Goal: Find specific page/section: Find specific page/section

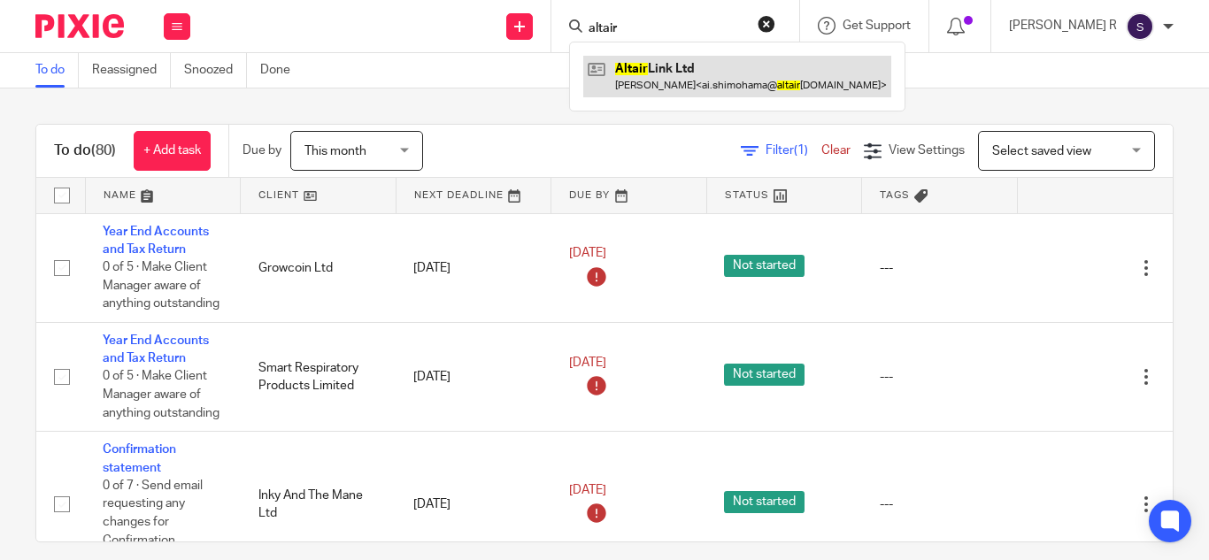
type input "altair"
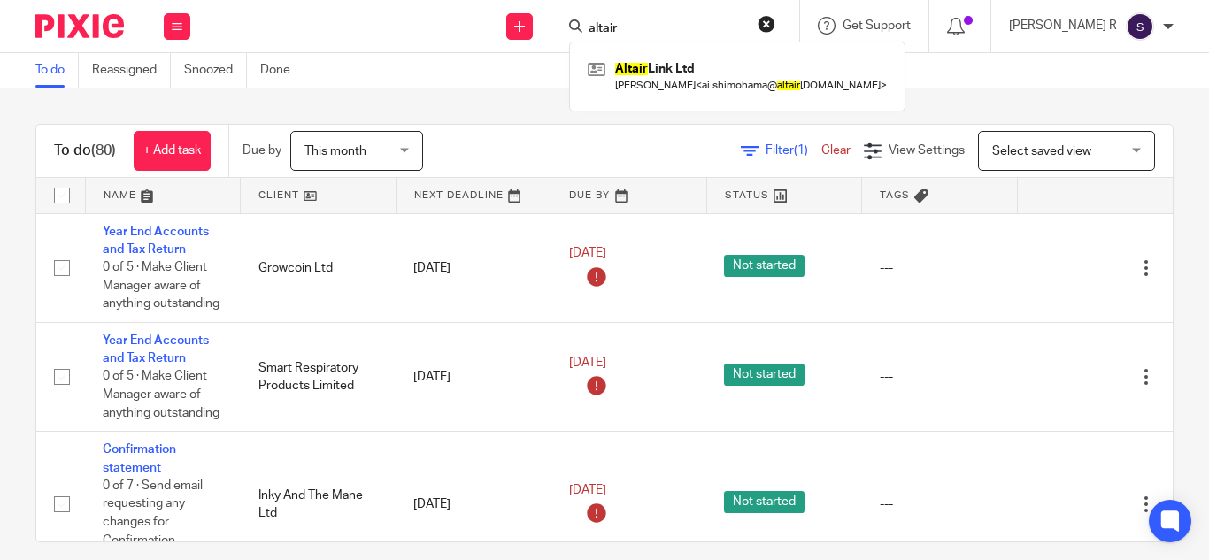
click at [460, 68] on div "To do Reassigned Snoozed Done" at bounding box center [604, 70] width 1209 height 35
click at [658, 29] on input "Search" at bounding box center [666, 29] width 159 height 16
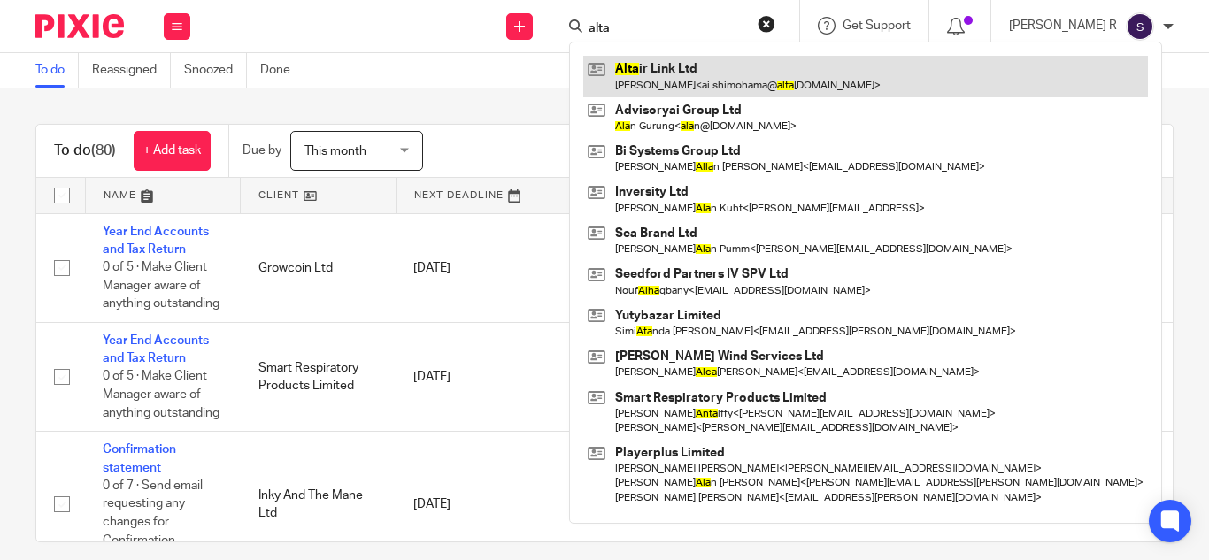
type input "alta"
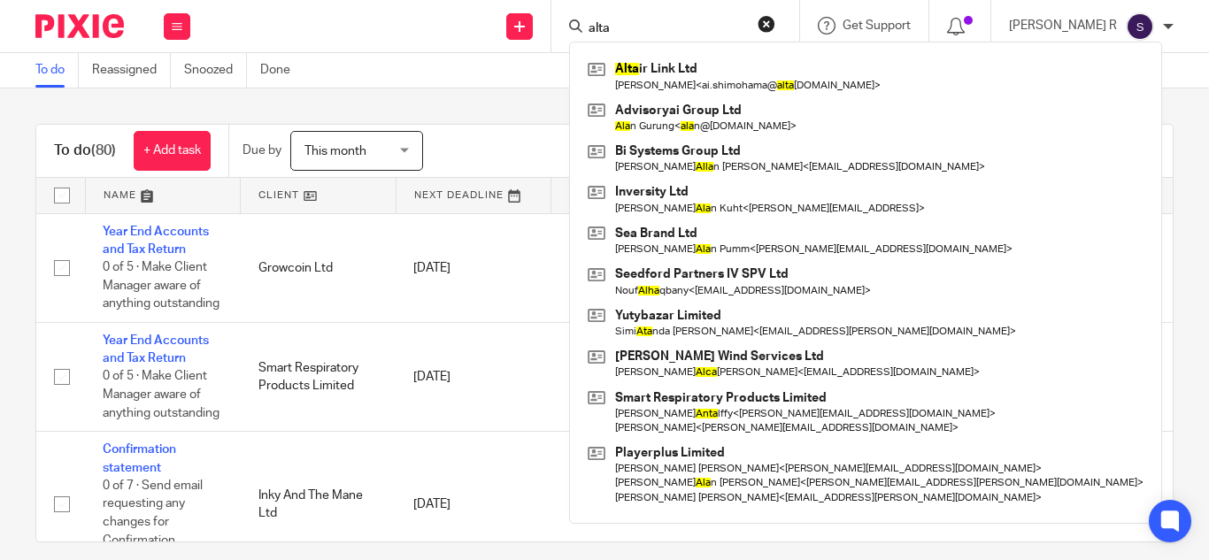
click at [554, 83] on div "To do Reassigned Snoozed Done" at bounding box center [604, 70] width 1209 height 35
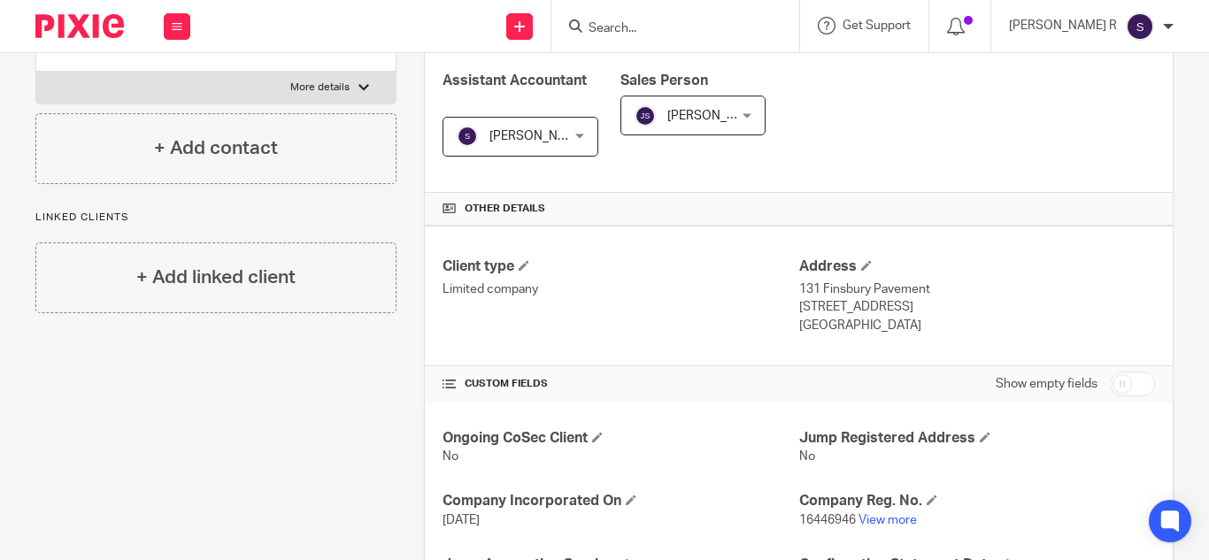
scroll to position [453, 0]
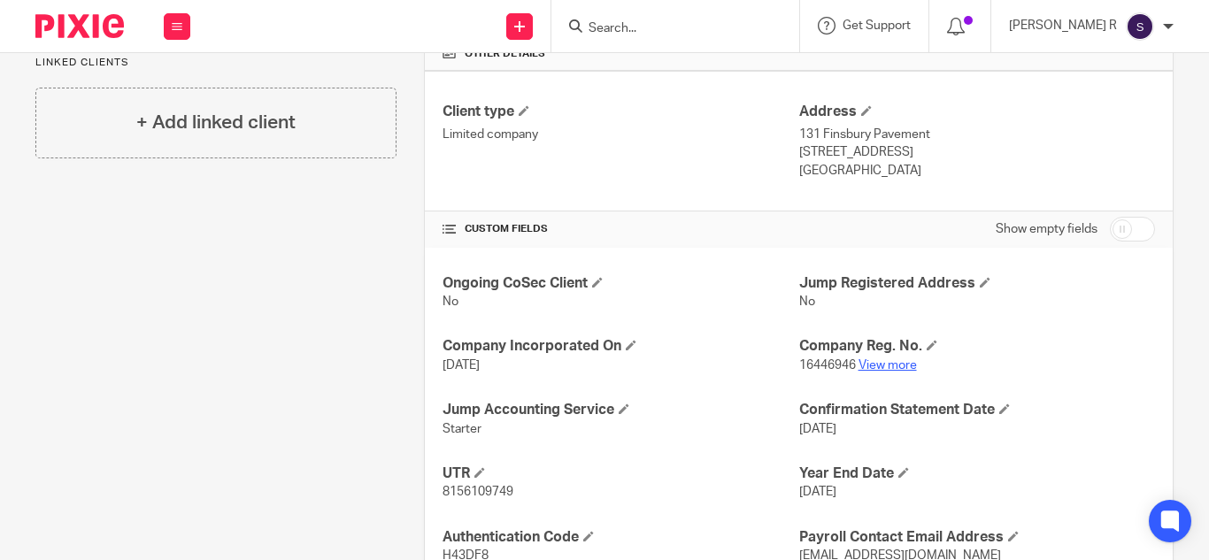
click at [866, 365] on link "View more" at bounding box center [887, 365] width 58 height 12
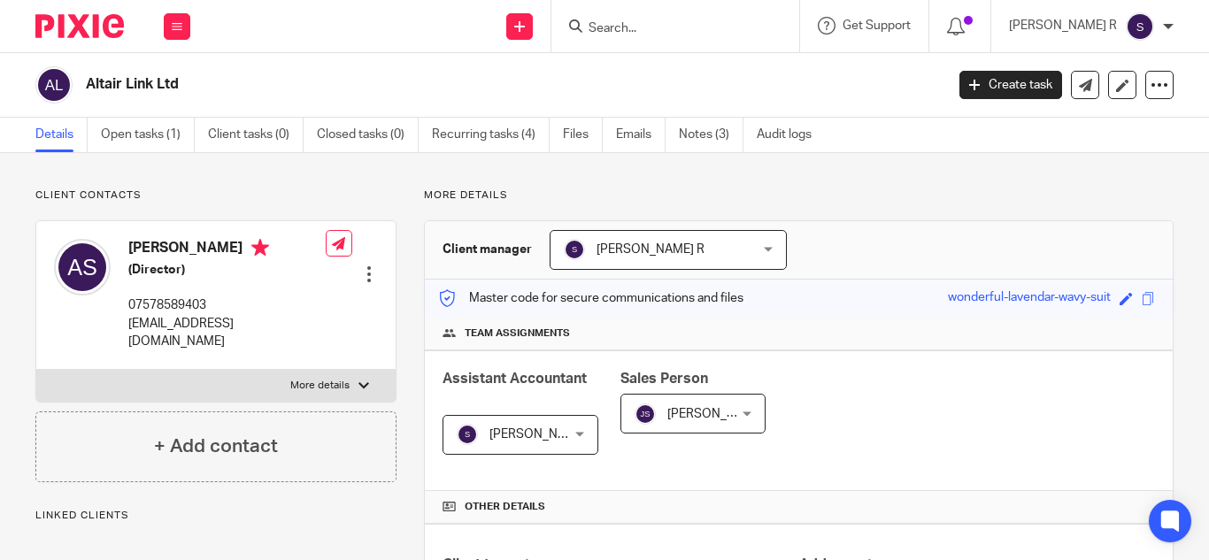
scroll to position [410, 0]
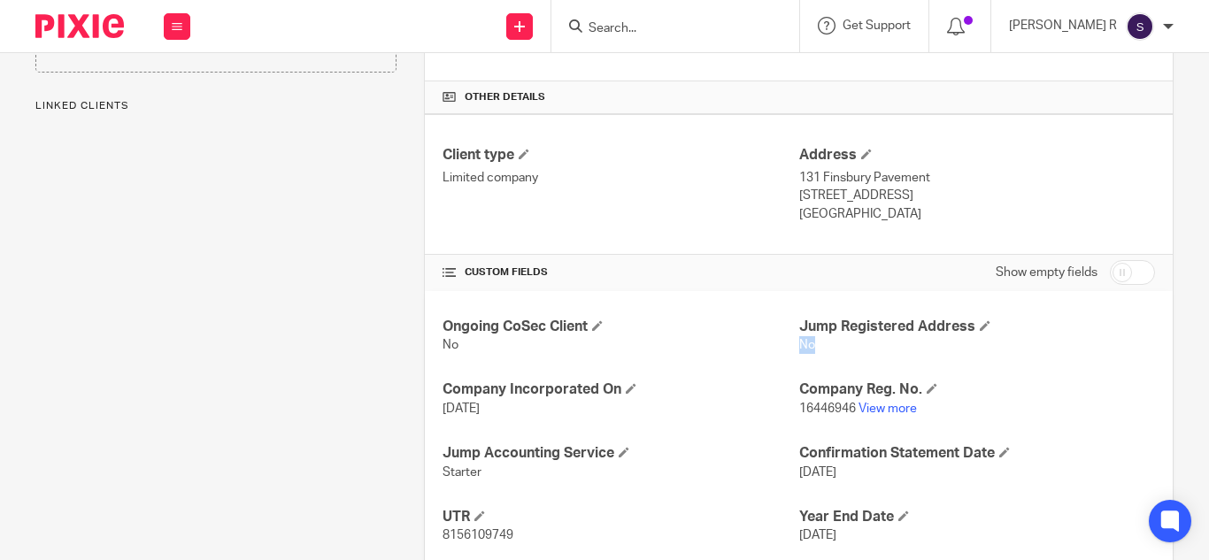
drag, startPoint x: 790, startPoint y: 344, endPoint x: 835, endPoint y: 342, distance: 45.2
click at [835, 342] on p "No" at bounding box center [977, 345] width 356 height 18
click at [729, 364] on div "Ongoing CoSec Client No Jump Registered Address No Company Incorporated On 13 M…" at bounding box center [799, 495] width 748 height 408
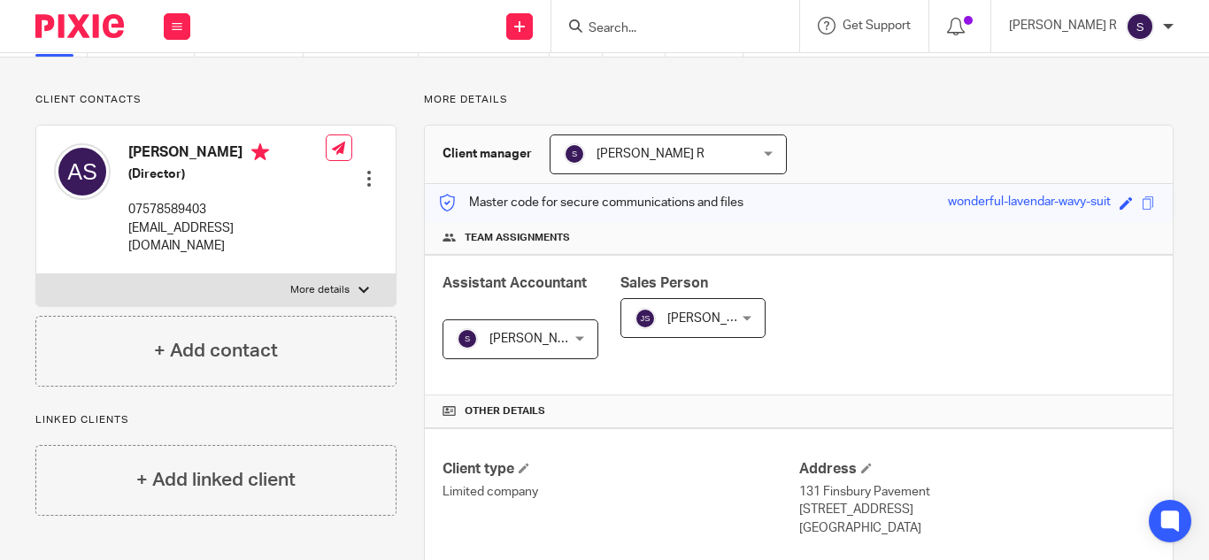
scroll to position [0, 0]
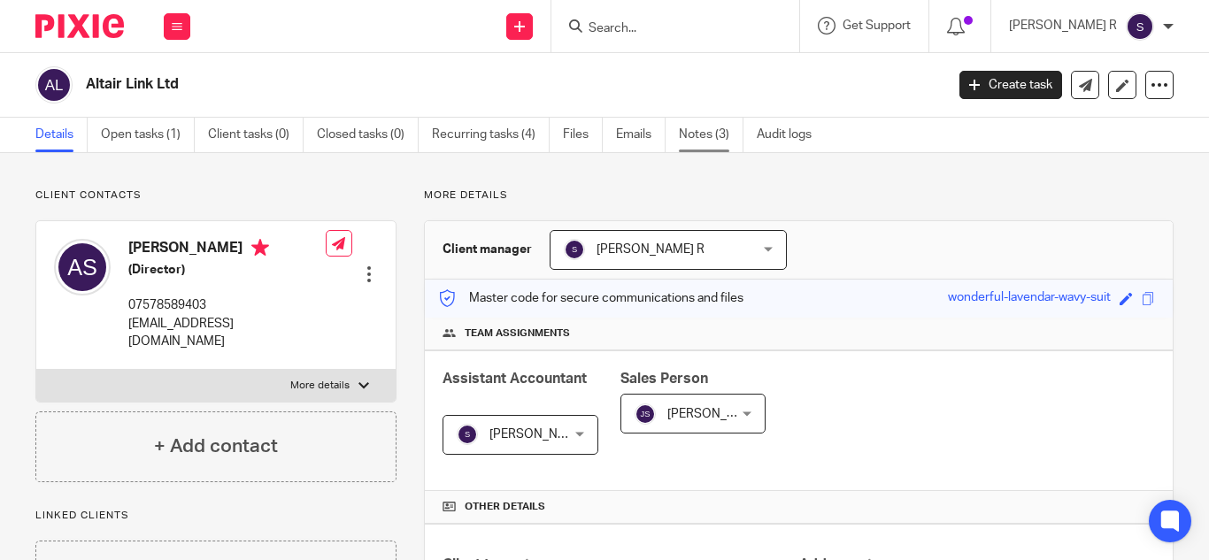
click at [692, 138] on link "Notes (3)" at bounding box center [711, 135] width 65 height 35
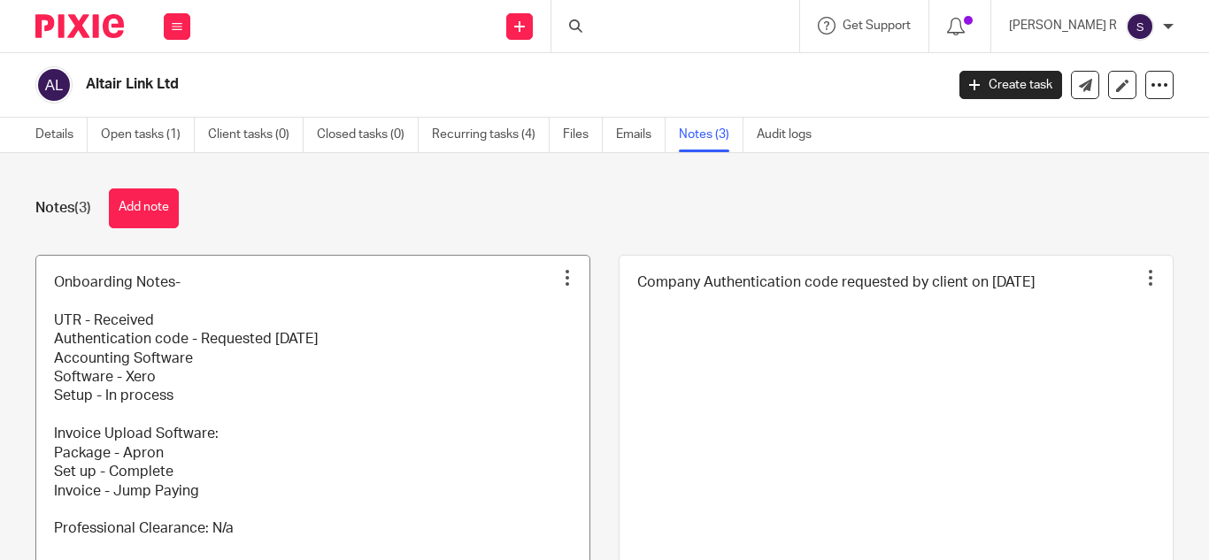
scroll to position [65, 0]
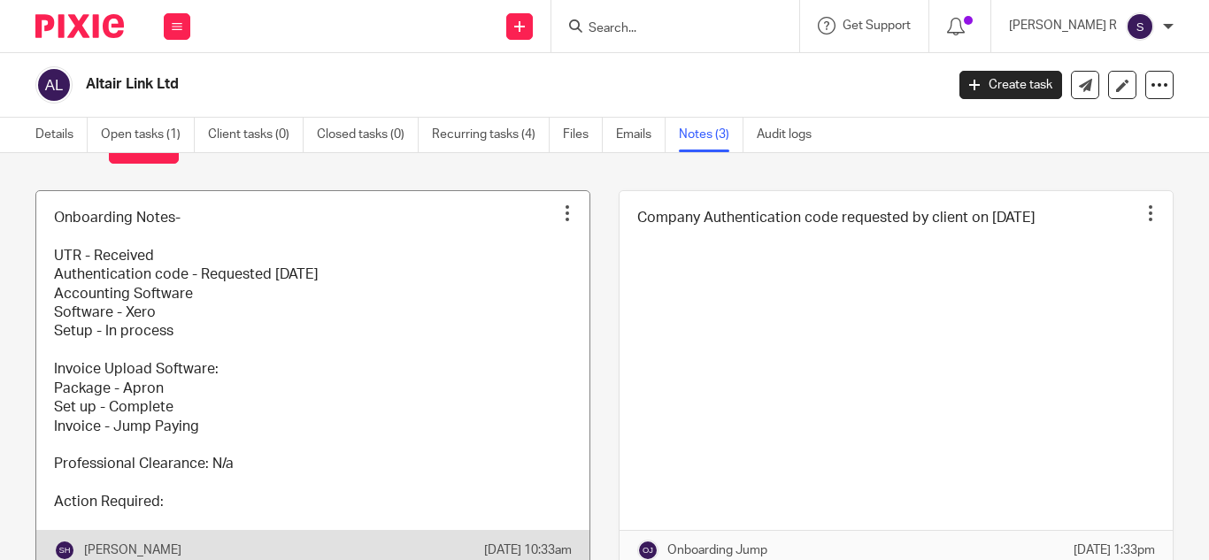
click at [404, 379] on link at bounding box center [312, 380] width 553 height 379
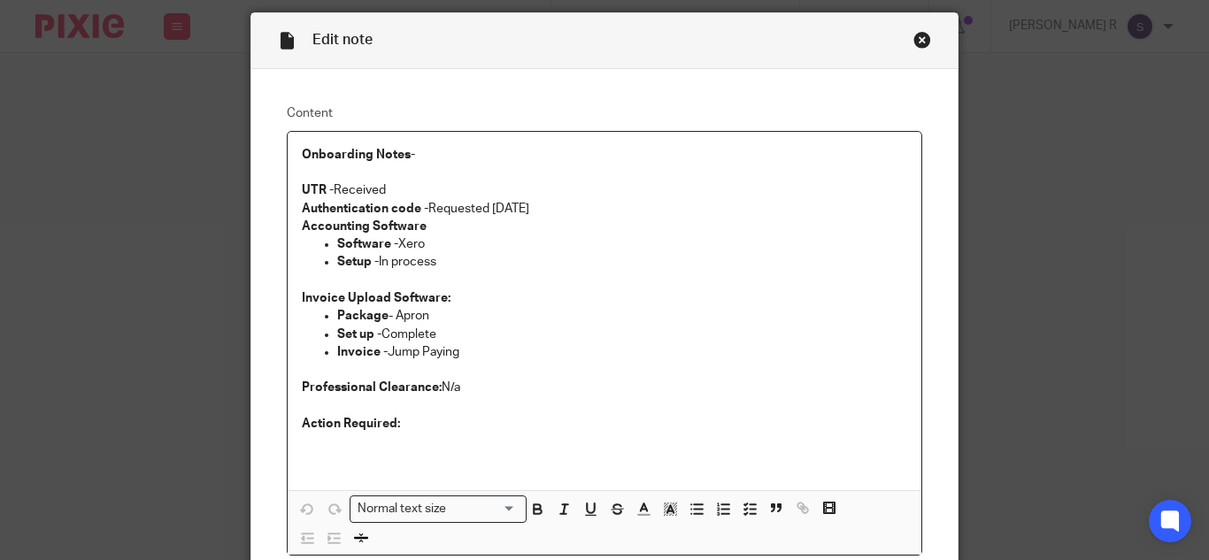
scroll to position [54, 0]
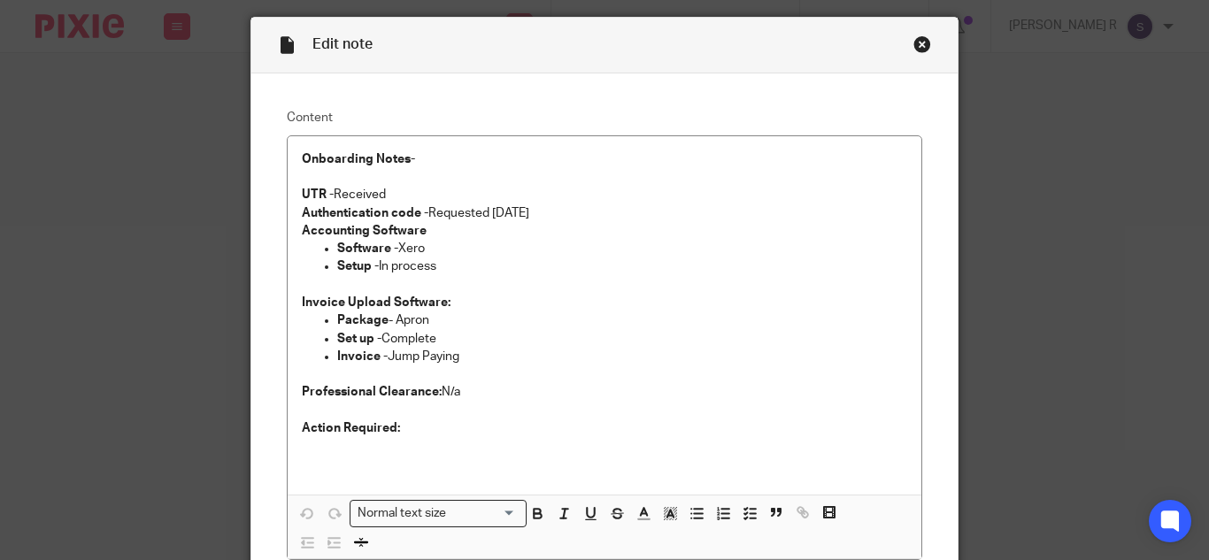
click at [913, 40] on div "Close this dialog window" at bounding box center [922, 44] width 18 height 18
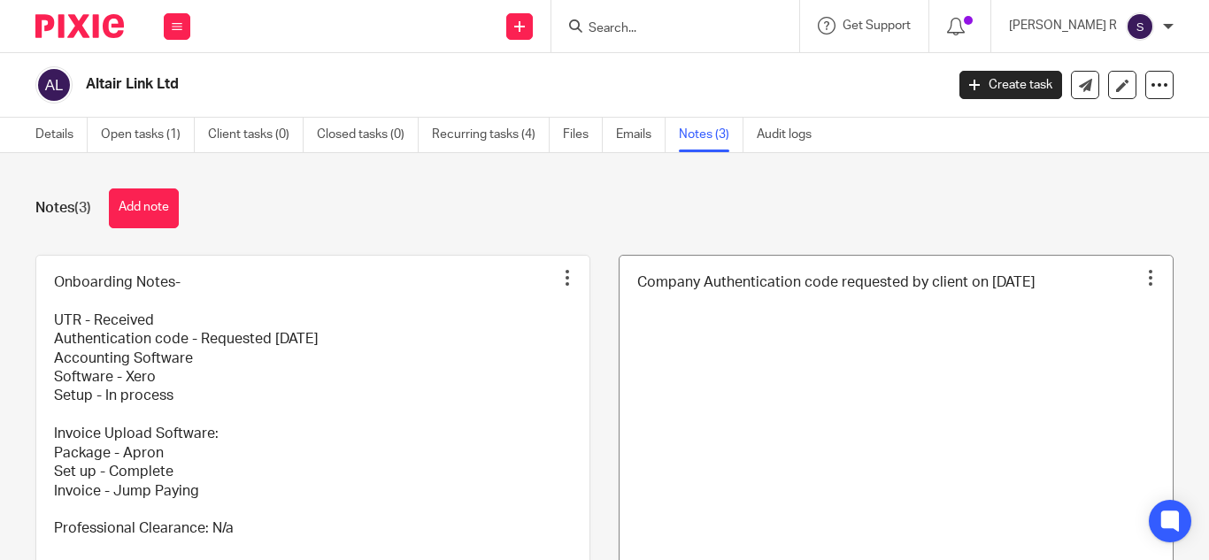
click at [806, 386] on link at bounding box center [895, 445] width 553 height 379
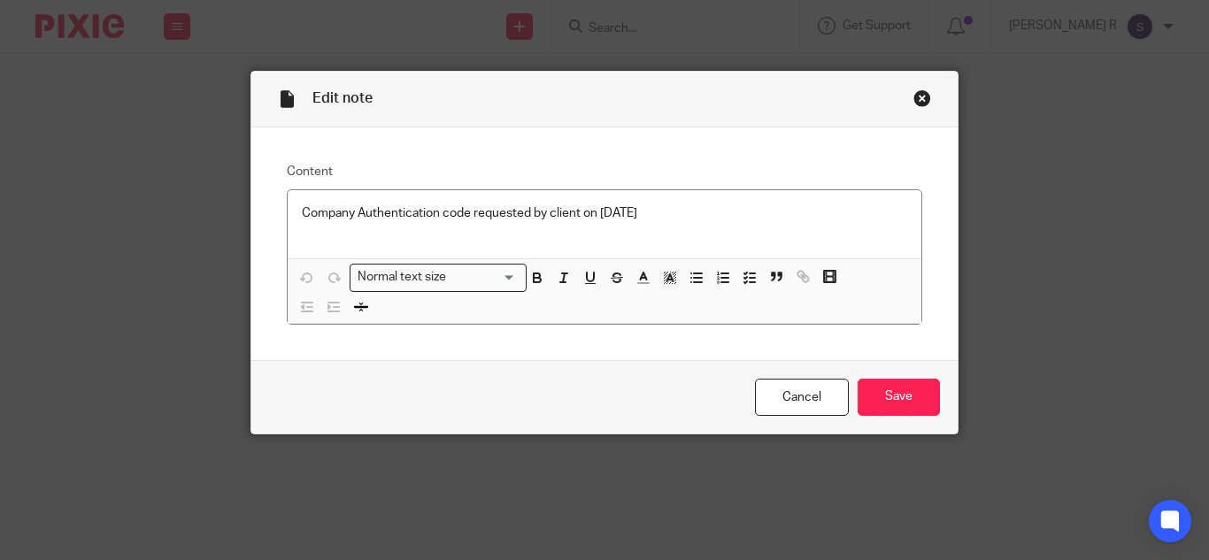
click at [918, 94] on div "Close this dialog window" at bounding box center [922, 98] width 18 height 18
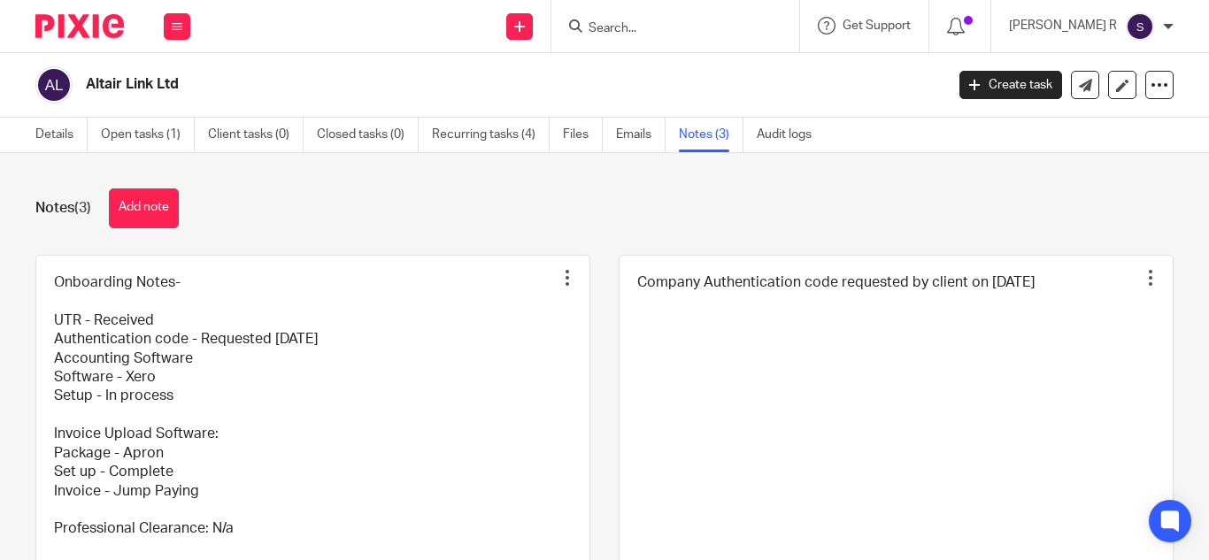
scroll to position [506, 0]
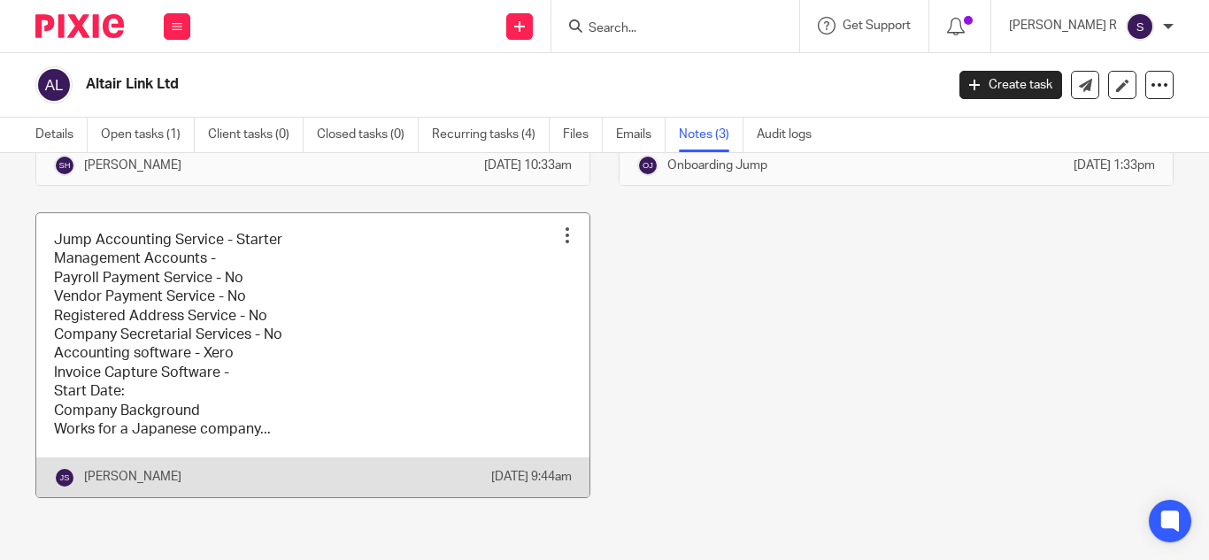
click at [296, 385] on link at bounding box center [312, 355] width 553 height 284
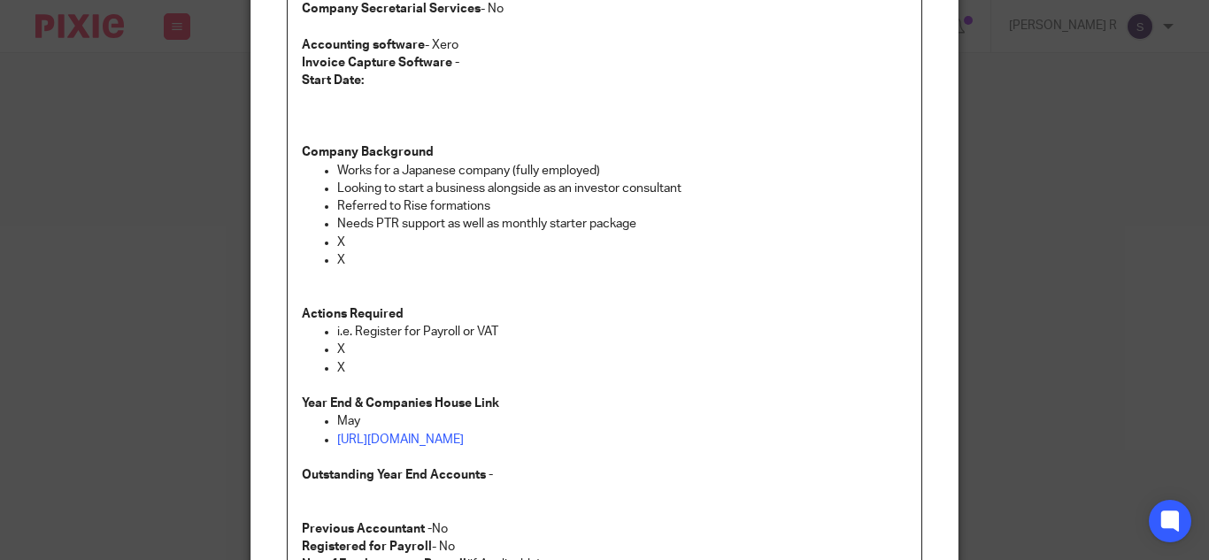
scroll to position [296, 0]
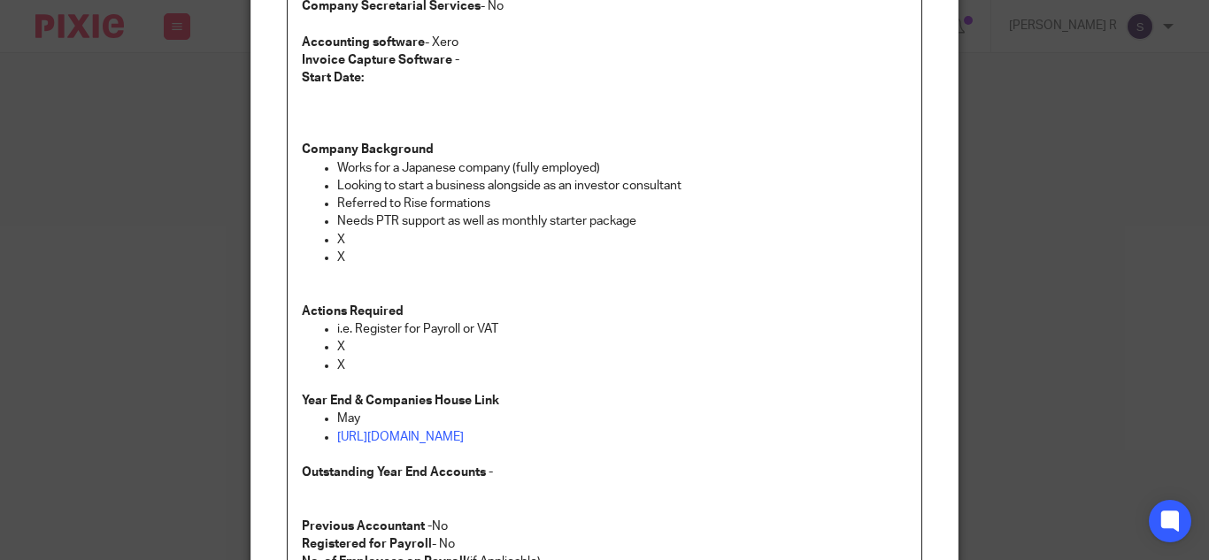
drag, startPoint x: 690, startPoint y: 292, endPoint x: 583, endPoint y: 298, distance: 107.3
click at [583, 298] on p at bounding box center [604, 284] width 605 height 36
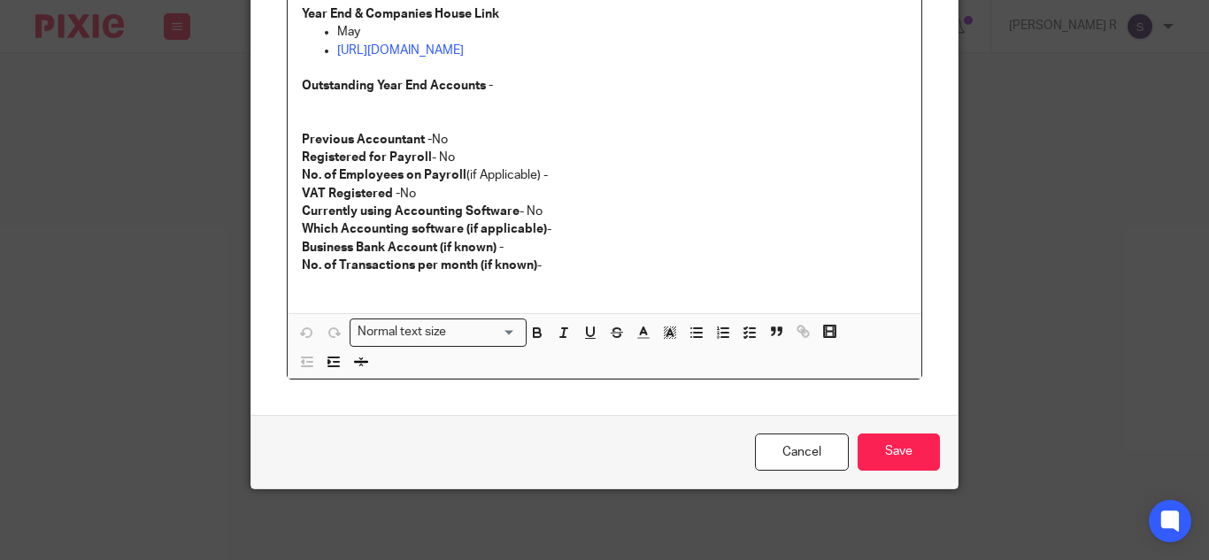
scroll to position [0, 0]
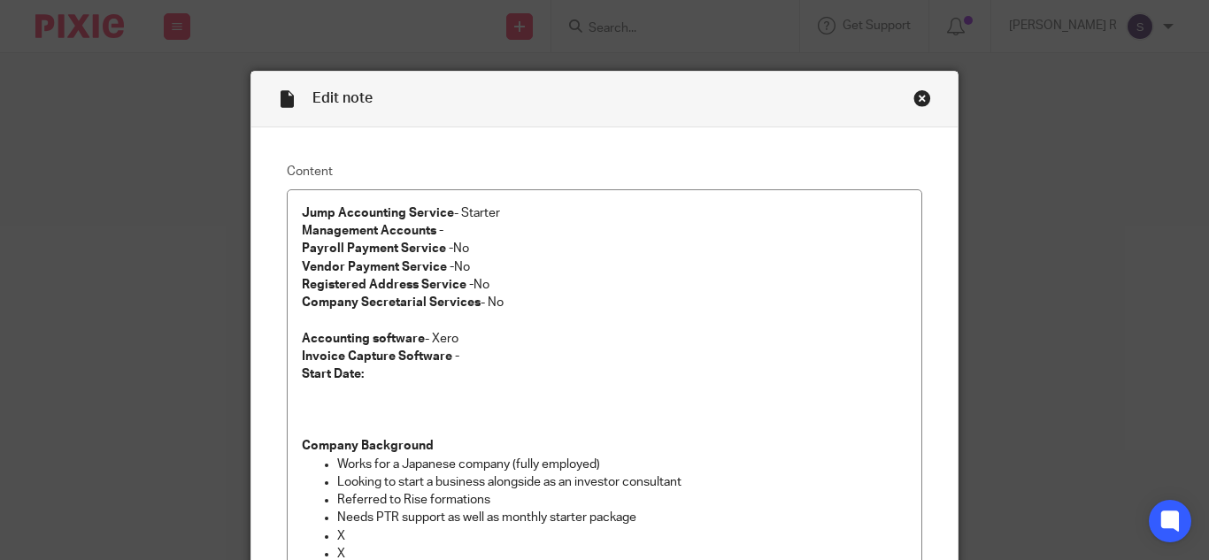
click at [913, 93] on div "Close this dialog window" at bounding box center [922, 98] width 18 height 18
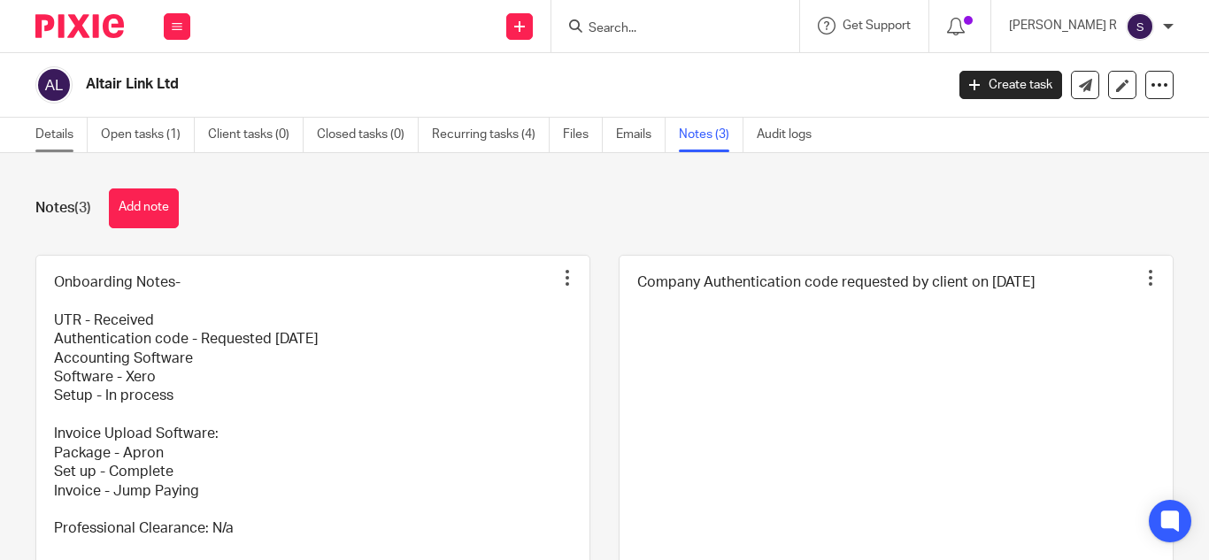
click at [40, 142] on link "Details" at bounding box center [61, 135] width 52 height 35
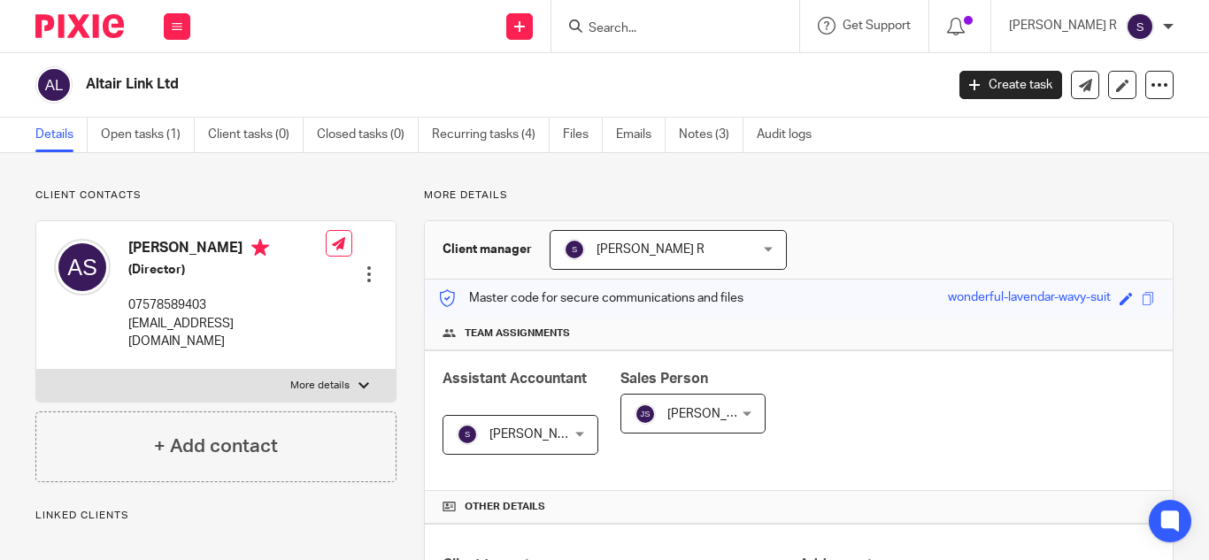
scroll to position [517, 0]
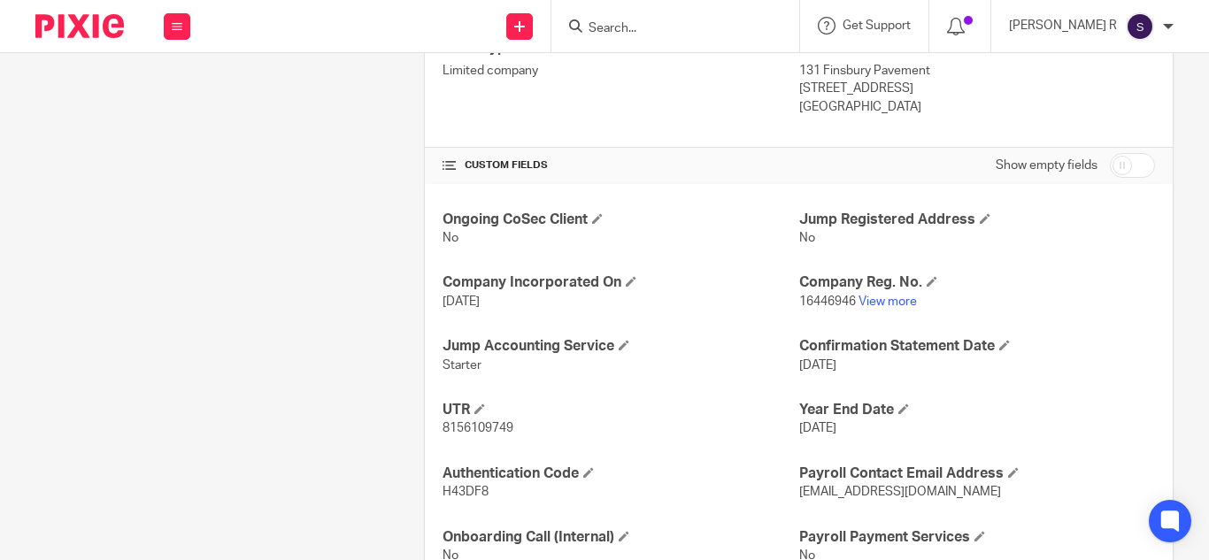
click at [875, 300] on link "View more" at bounding box center [887, 302] width 58 height 12
